Goal: Use online tool/utility: Use online tool/utility

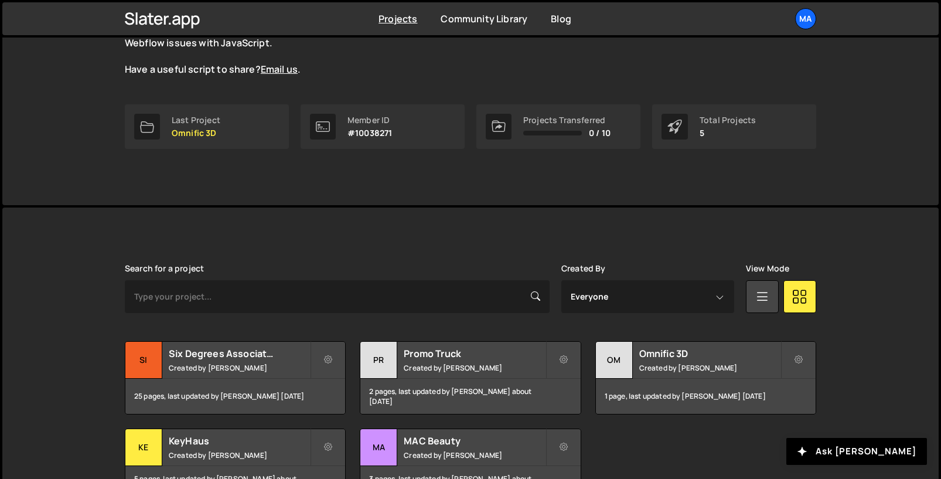
scroll to position [211, 0]
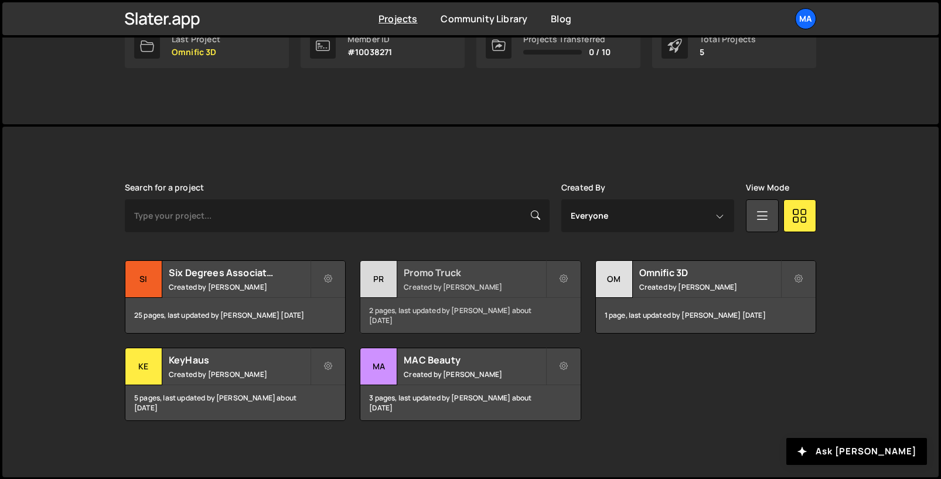
click at [443, 275] on h2 "Promo Truck" at bounding box center [474, 272] width 141 height 13
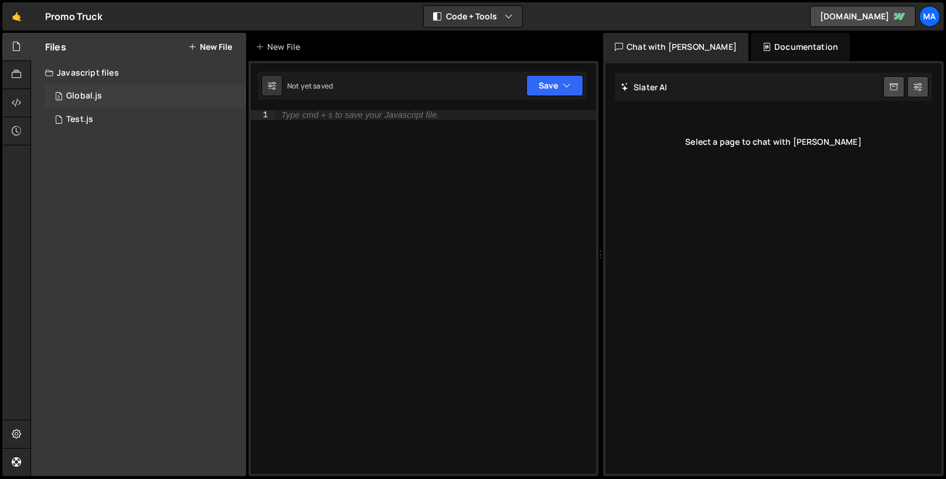
drag, startPoint x: 162, startPoint y: 94, endPoint x: 172, endPoint y: 93, distance: 9.4
click at [162, 94] on div "2 Global.js 0" at bounding box center [145, 95] width 201 height 23
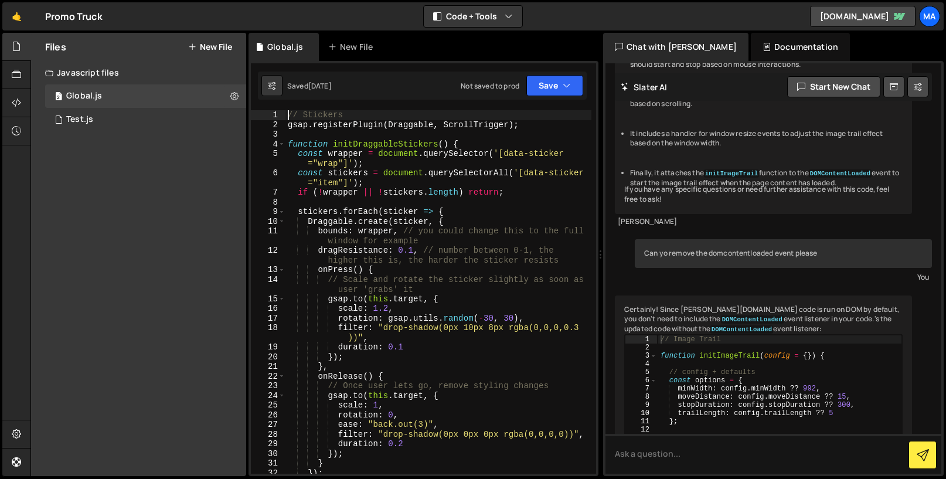
click at [285, 114] on div "1" at bounding box center [268, 115] width 35 height 10
type textarea "// Stickers"
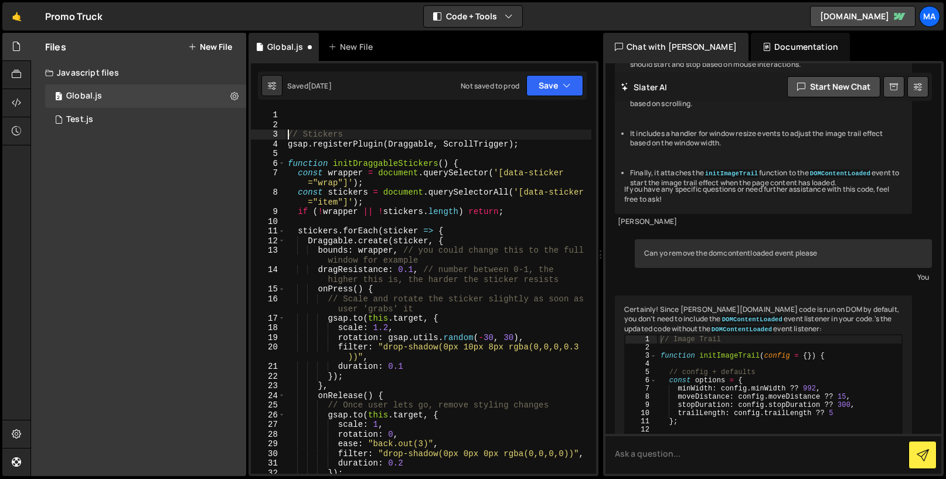
click at [299, 111] on div "// Stickers gsap . registerPlugin ( Draggable , ScrollTrigger ) ; function init…" at bounding box center [438, 301] width 306 height 383
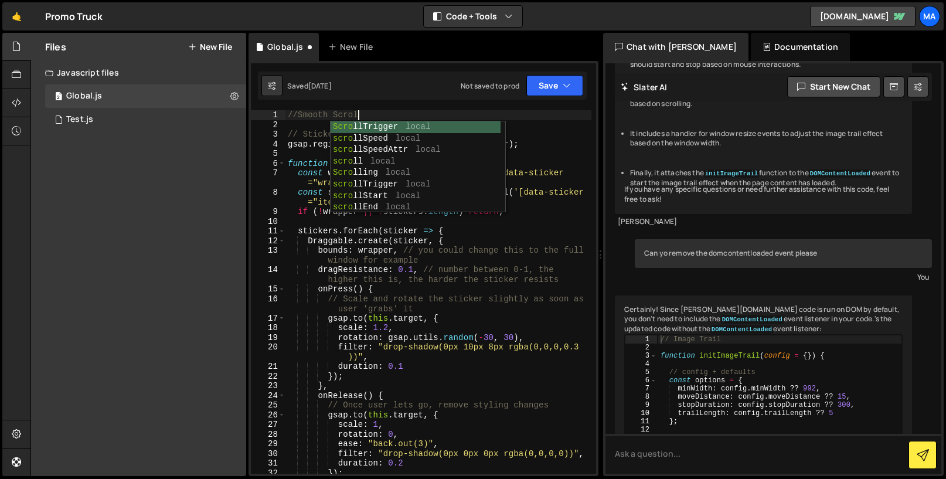
type textarea "//Smooth Scroll"
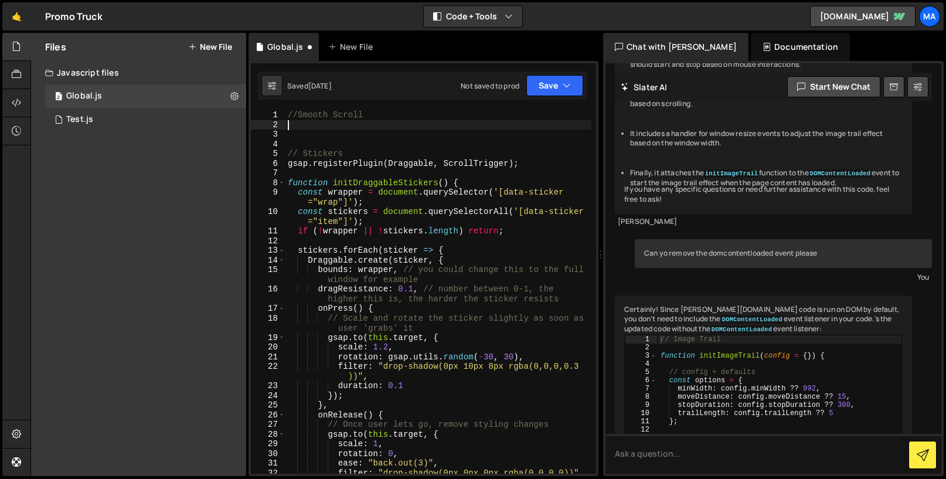
paste textarea "});"
type textarea "});"
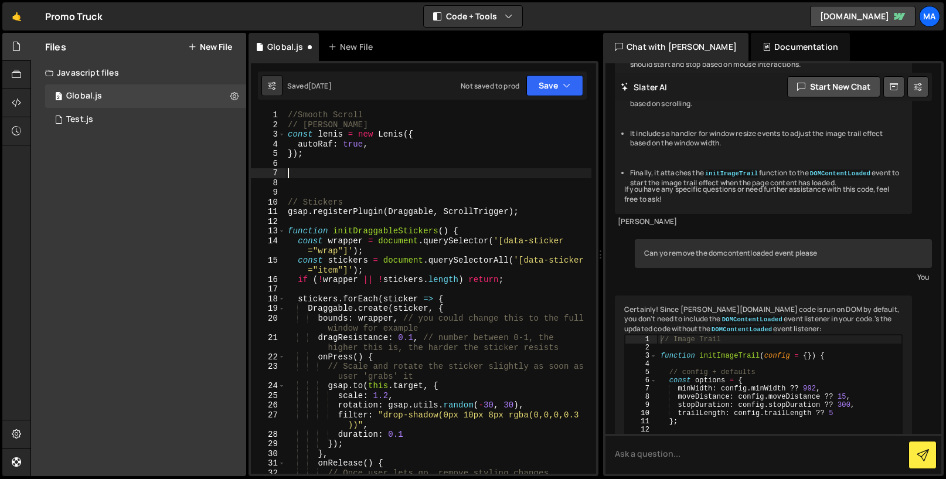
paste textarea "gsap.ticker.lagSmoothing(0);"
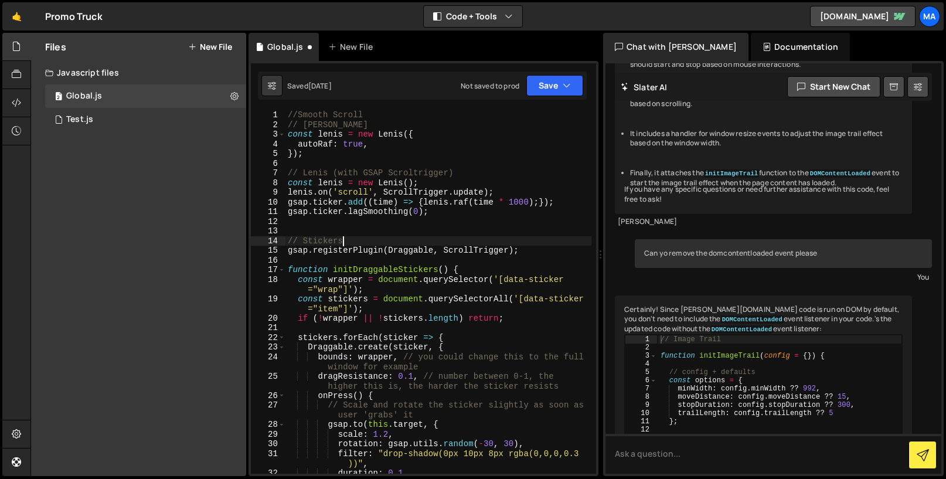
click at [470, 243] on div "//Smooth Scroll // Lenis const lenis = new Lenis ({ autoRaf : true , }) ; // Le…" at bounding box center [438, 301] width 306 height 383
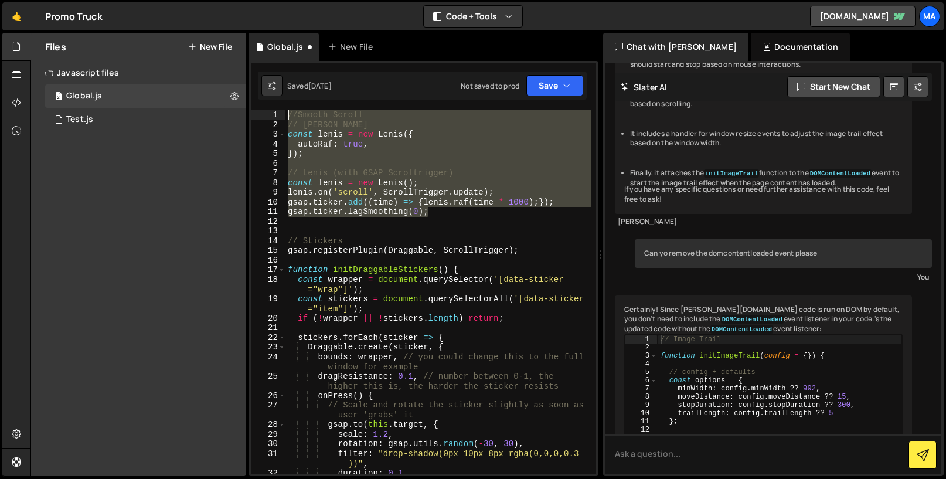
drag, startPoint x: 455, startPoint y: 214, endPoint x: 207, endPoint y: 76, distance: 284.0
click at [189, 66] on div "Files New File Javascript files 2 Global.js 0 1 Test.js 0 CSS files Copy share …" at bounding box center [487, 254] width 915 height 443
click at [683, 434] on div "Slater AI Start new chat This code isn't working. What is wrong with it? // Len…" at bounding box center [773, 268] width 336 height 410
click at [514, 151] on div "//Smooth Scroll // Lenis const lenis = new Lenis ({ autoRaf : true , }) ; // Le…" at bounding box center [438, 291] width 306 height 363
drag, startPoint x: 391, startPoint y: 206, endPoint x: 264, endPoint y: 103, distance: 163.2
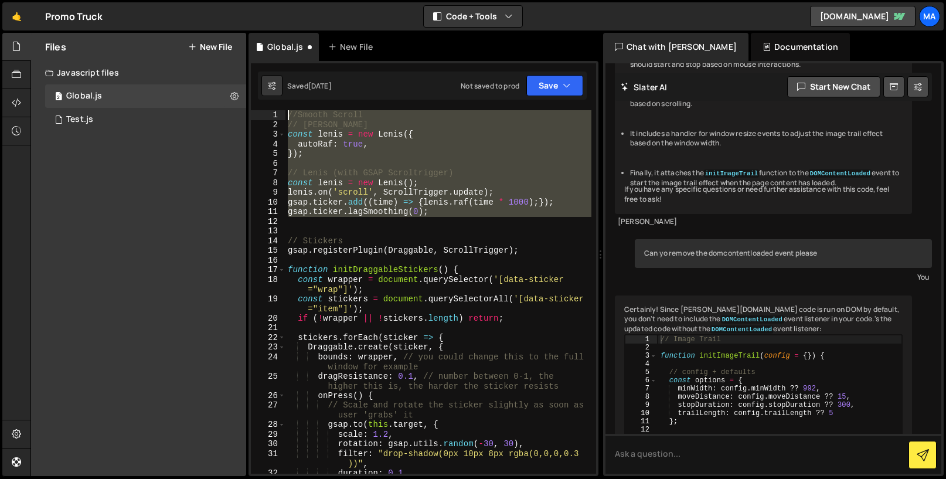
click at [245, 109] on div "Files New File Javascript files 2 Global.js 0 1 Test.js 0 CSS files Copy share …" at bounding box center [487, 254] width 915 height 443
click at [555, 122] on button "Debug" at bounding box center [560, 123] width 50 height 18
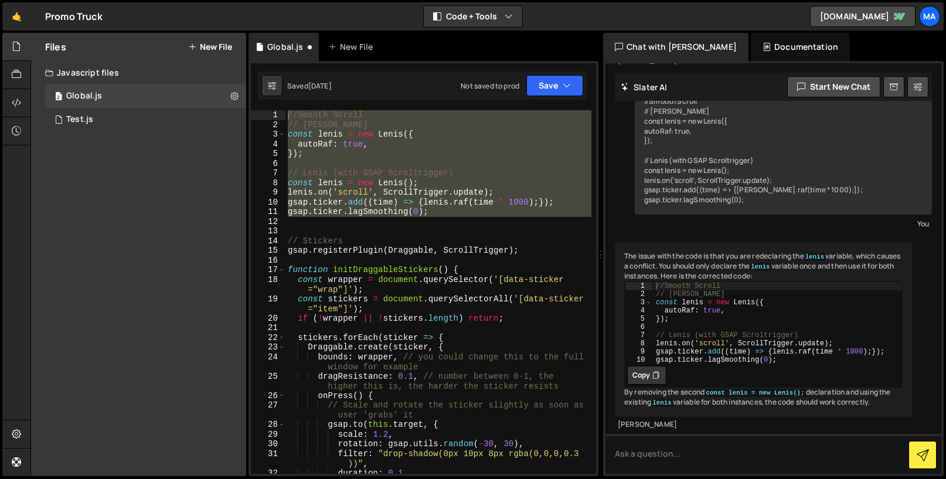
scroll to position [7861, 0]
click at [656, 381] on icon at bounding box center [655, 375] width 7 height 12
click at [427, 207] on div "//Smooth Scroll // Lenis const lenis = new Lenis ({ autoRaf : true , }) ; // Le…" at bounding box center [438, 291] width 306 height 363
drag, startPoint x: 433, startPoint y: 210, endPoint x: 280, endPoint y: 105, distance: 185.7
click at [237, 106] on div "Files New File Javascript files 2 Global.js 0 1 Test.js 0 CSS files Copy share …" at bounding box center [487, 254] width 915 height 443
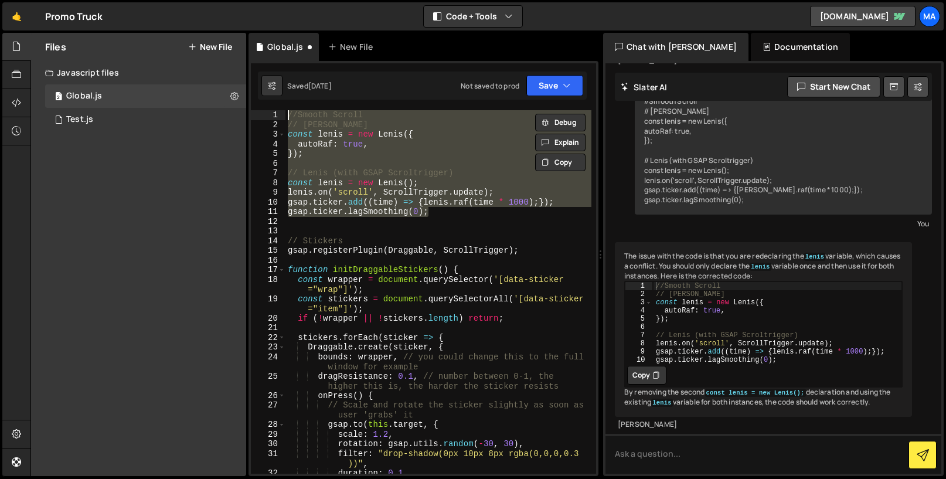
paste textarea "gsap.ticker.lagSmoothing(0);"
paste textarea
type textarea "gsap.ticker.lagSmoothing(0);"
